Goal: Information Seeking & Learning: Learn about a topic

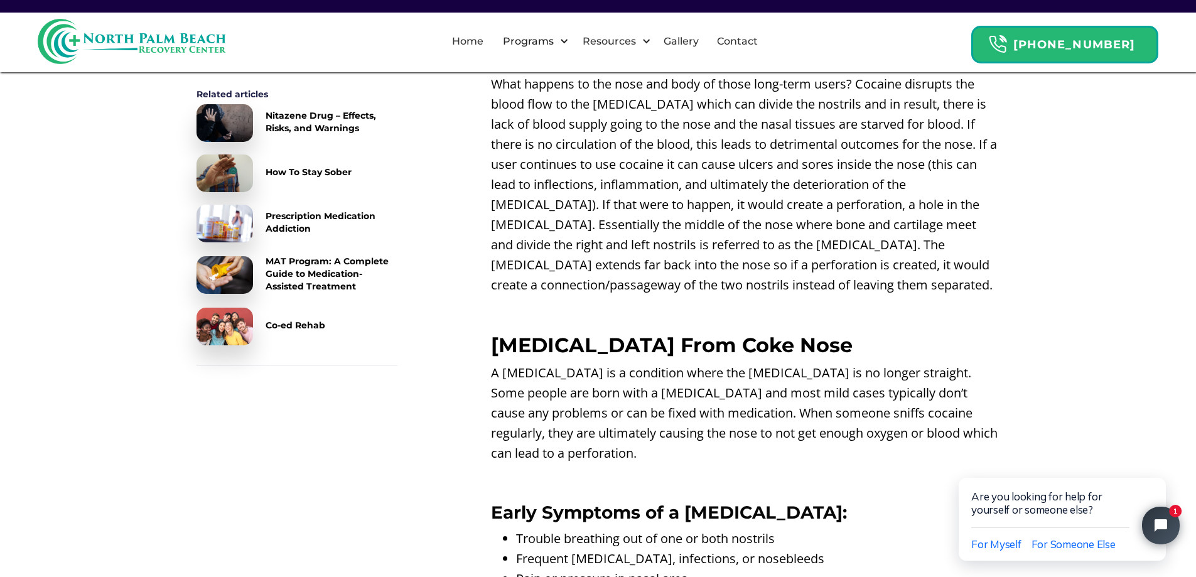
scroll to position [1617, 0]
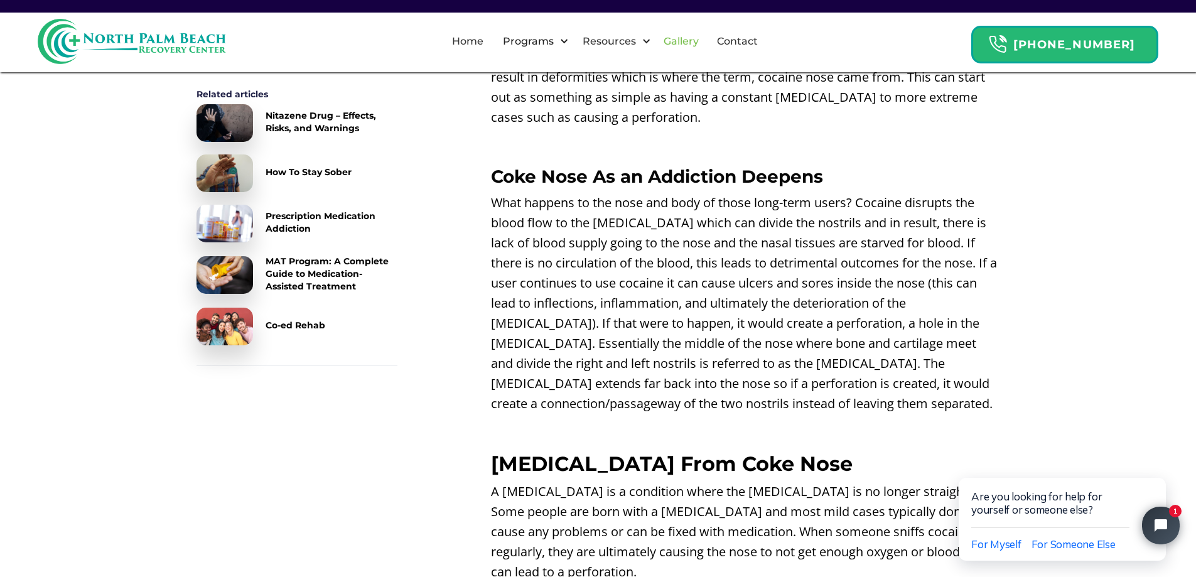
click at [706, 45] on link "Gallery" at bounding box center [681, 41] width 50 height 40
